Goal: Check status: Check status

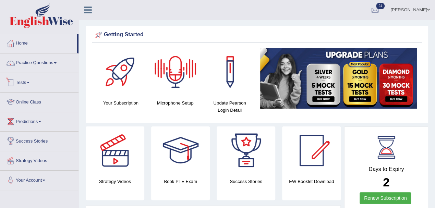
click at [27, 80] on link "Tests" at bounding box center [39, 81] width 78 height 17
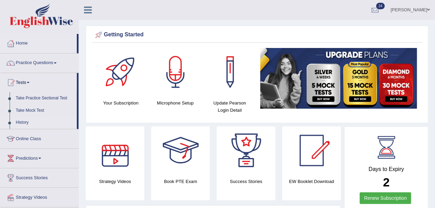
click at [24, 120] on link "History" at bounding box center [45, 123] width 64 height 12
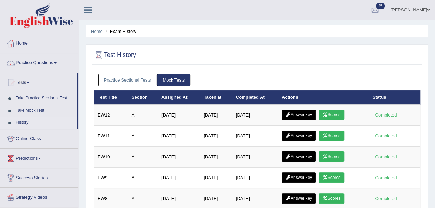
click at [134, 75] on link "Practice Sectional Tests" at bounding box center [127, 80] width 58 height 13
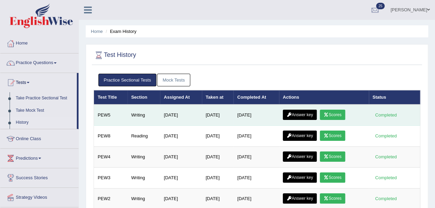
click at [329, 116] on icon at bounding box center [326, 115] width 5 height 4
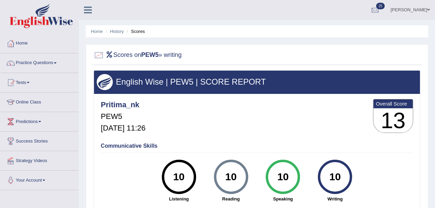
click at [160, 91] on div "English Wise | PEW5 | SCORE REPORT" at bounding box center [257, 82] width 326 height 23
click at [20, 81] on link "Tests" at bounding box center [39, 81] width 78 height 17
